Goal: Information Seeking & Learning: Learn about a topic

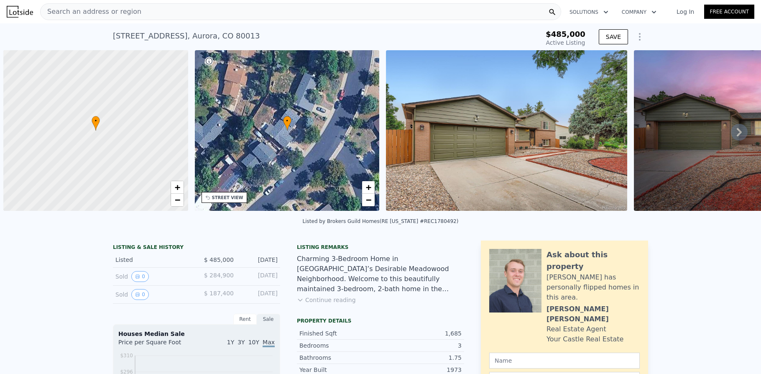
scroll to position [0, 3]
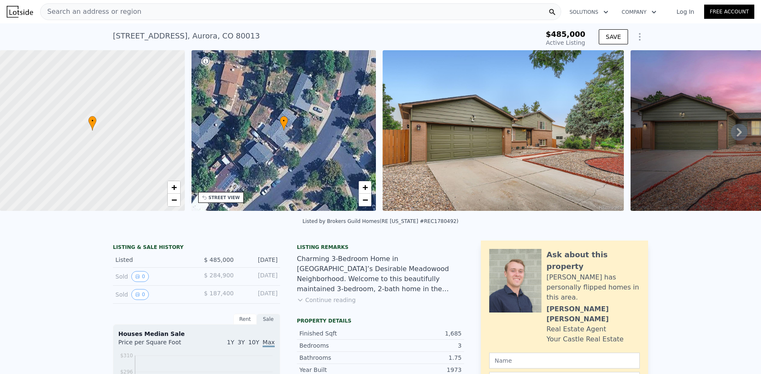
click at [189, 13] on div "Search an address or region" at bounding box center [300, 11] width 521 height 17
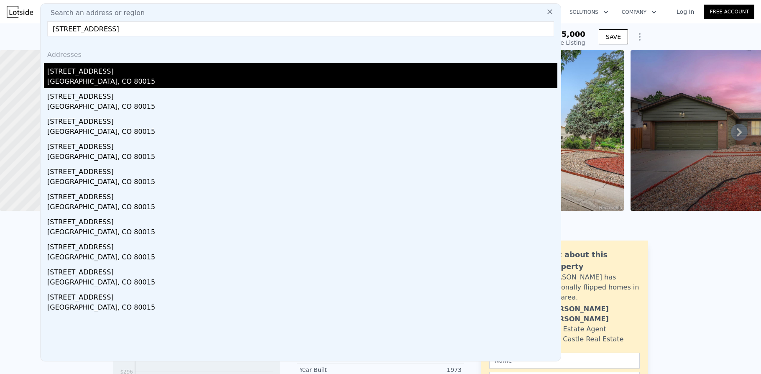
type input "[STREET_ADDRESS]"
click at [90, 86] on div "[GEOGRAPHIC_DATA], CO 80015" at bounding box center [302, 82] width 510 height 12
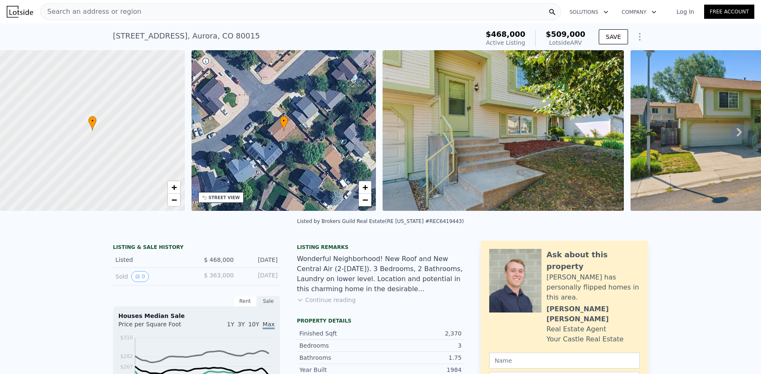
click at [737, 132] on icon at bounding box center [739, 132] width 5 height 8
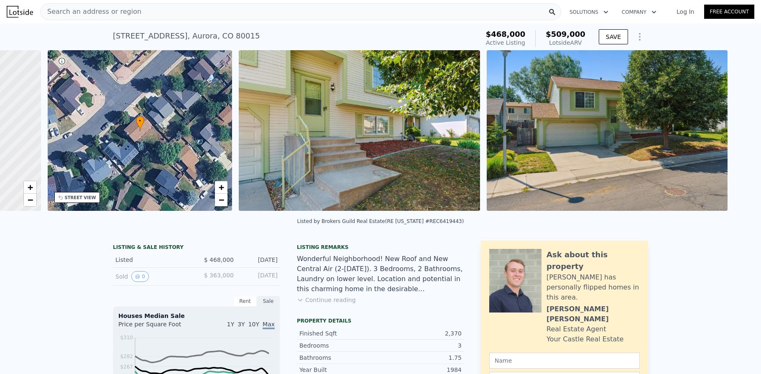
scroll to position [0, 195]
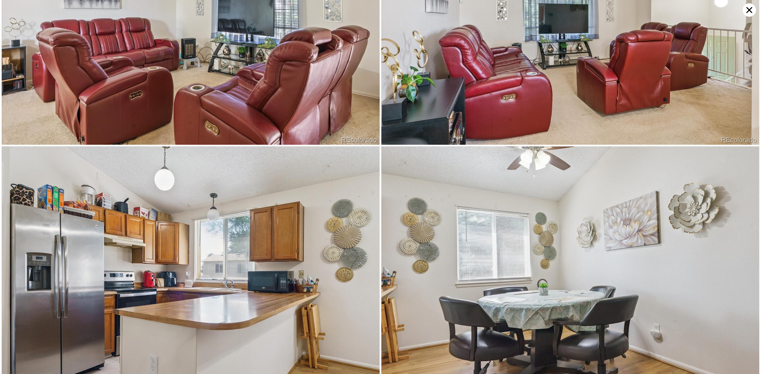
scroll to position [754, 0]
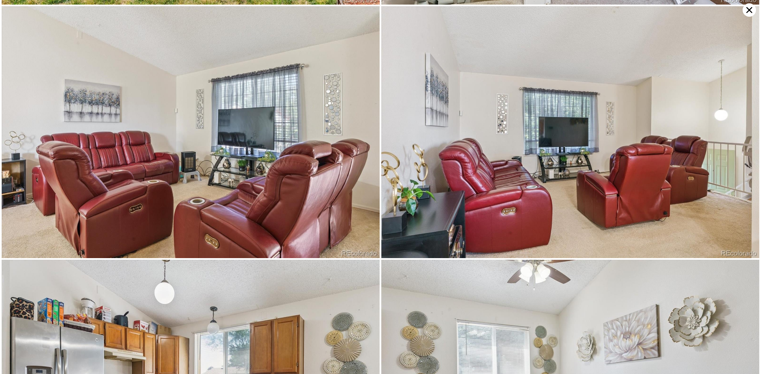
click at [749, 7] on icon at bounding box center [748, 9] width 13 height 13
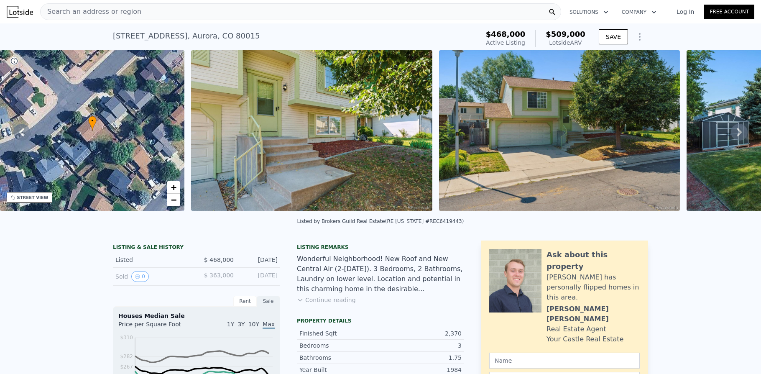
click at [254, 13] on div "Search an address or region" at bounding box center [300, 11] width 521 height 17
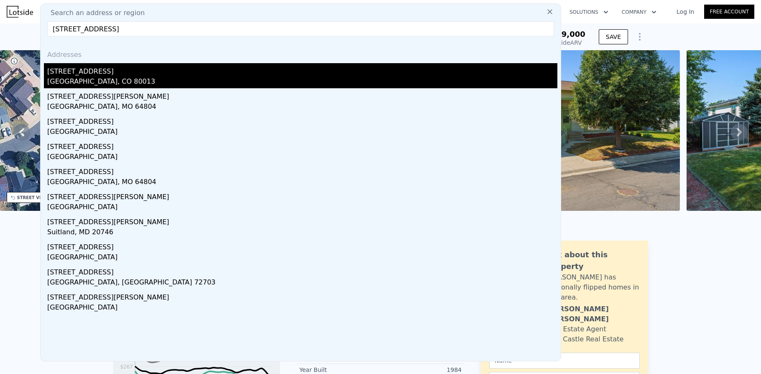
type input "[STREET_ADDRESS]"
click at [141, 68] on div "[STREET_ADDRESS]" at bounding box center [302, 69] width 510 height 13
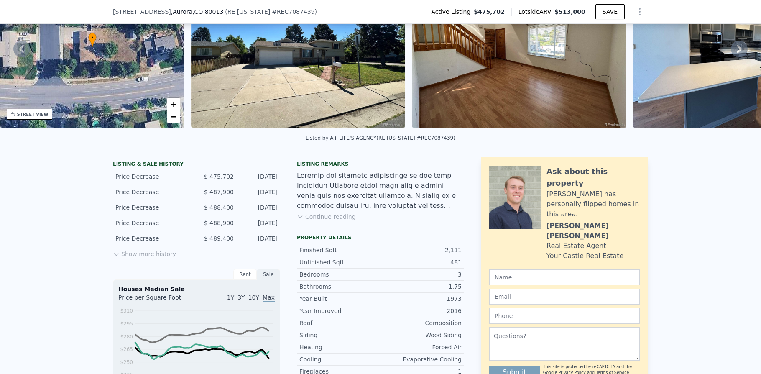
scroll to position [81, 0]
click at [131, 257] on button "Show more history" at bounding box center [144, 252] width 63 height 12
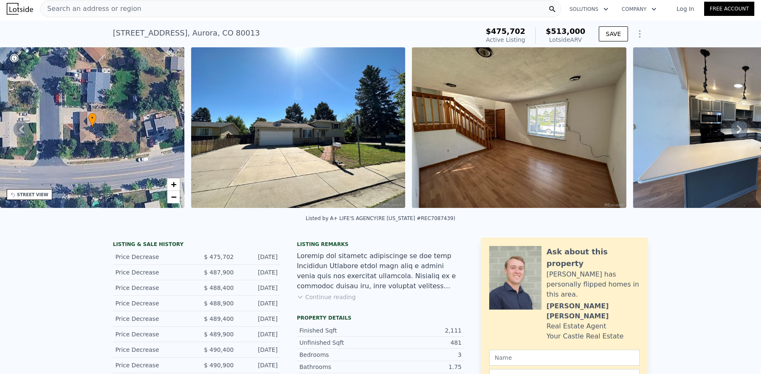
scroll to position [0, 0]
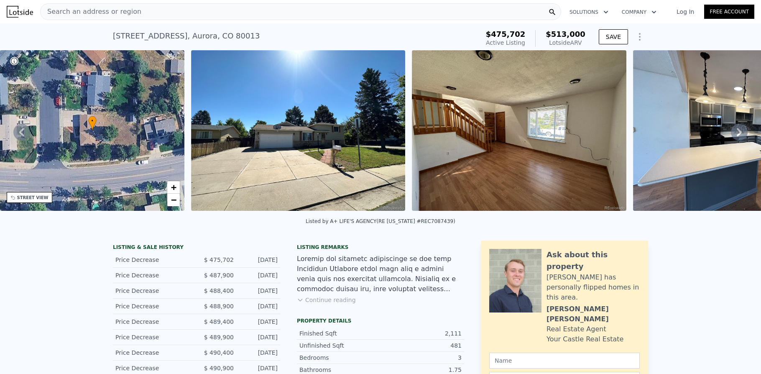
click at [737, 134] on icon at bounding box center [739, 132] width 5 height 8
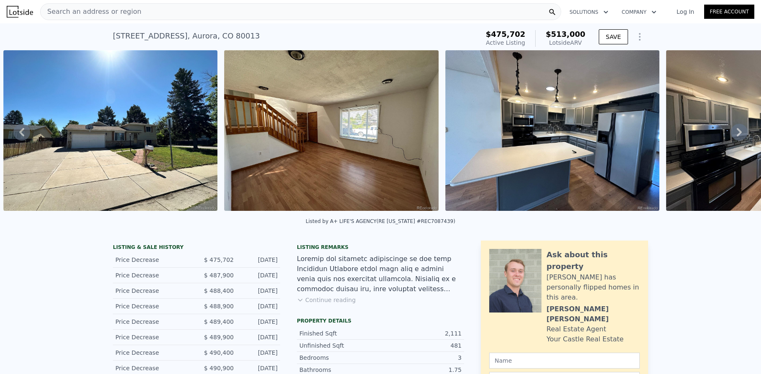
click at [737, 134] on icon at bounding box center [739, 132] width 5 height 8
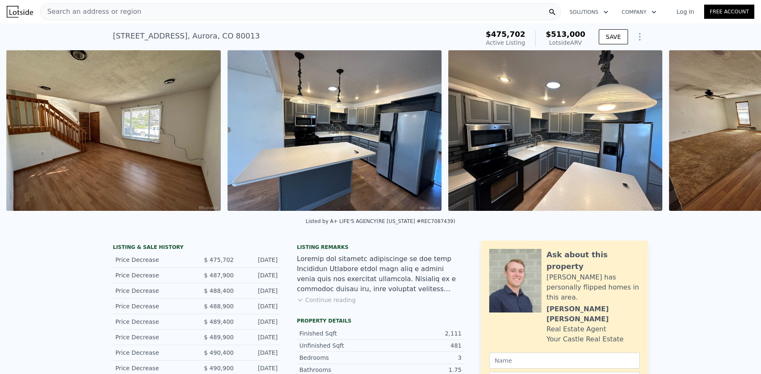
scroll to position [0, 603]
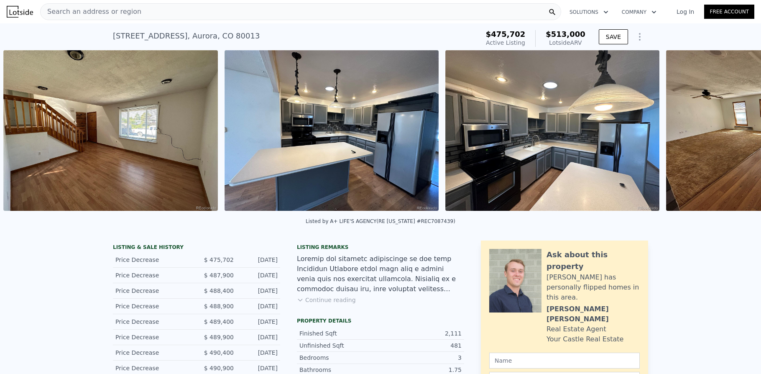
click at [733, 134] on img at bounding box center [773, 130] width 214 height 161
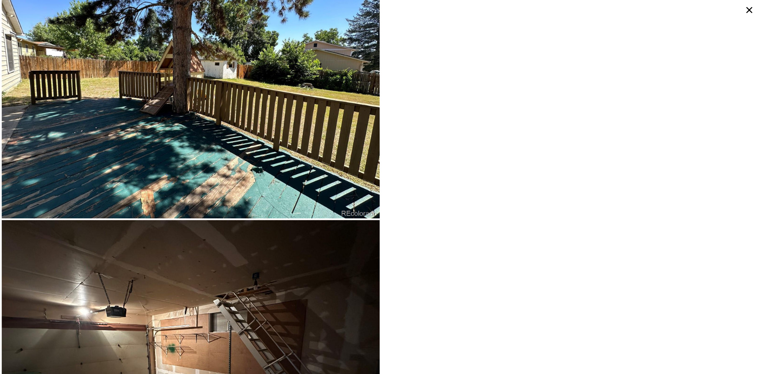
scroll to position [2670, 0]
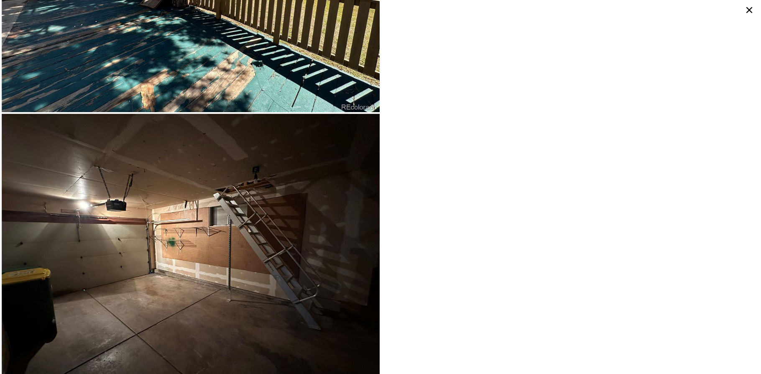
click at [750, 9] on icon at bounding box center [749, 10] width 6 height 6
